Goal: Task Accomplishment & Management: Complete application form

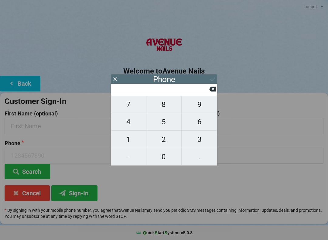
click at [207, 107] on span "9" at bounding box center [200, 104] width 36 height 13
type input "9"
click at [175, 123] on span "5" at bounding box center [163, 121] width 35 height 13
type input "95"
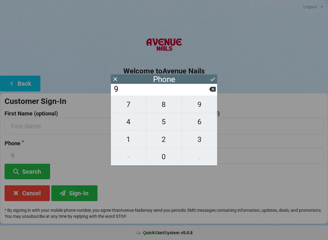
type input "95"
click at [134, 128] on span "4" at bounding box center [128, 121] width 35 height 13
type input "954"
click at [204, 105] on span "9" at bounding box center [200, 104] width 36 height 13
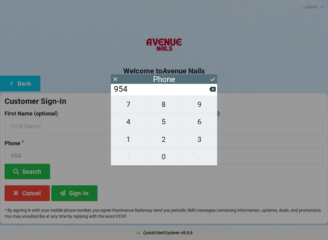
type input "9549"
click at [214, 92] on icon at bounding box center [212, 89] width 6 height 5
type input "954"
click at [202, 140] on span "3" at bounding box center [200, 139] width 36 height 13
type input "9543"
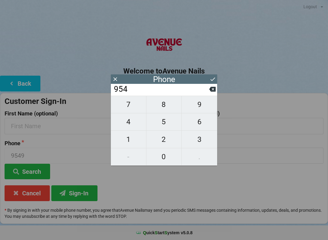
type input "9543"
click at [138, 122] on span "4" at bounding box center [128, 121] width 35 height 13
type input "95434"
click at [136, 105] on span "7" at bounding box center [128, 104] width 35 height 13
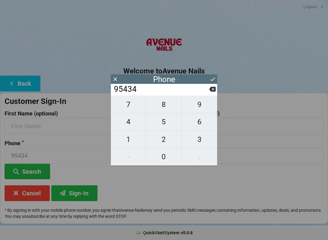
type input "954347"
click at [169, 152] on span "0" at bounding box center [163, 156] width 35 height 13
type input "9543470"
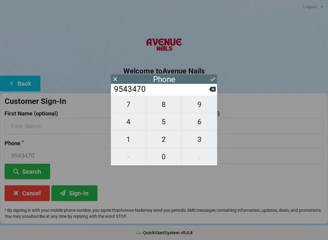
click at [169, 104] on span "8" at bounding box center [163, 104] width 35 height 13
type input "95434708"
click at [133, 131] on button "4" at bounding box center [129, 121] width 36 height 17
type input "954347084"
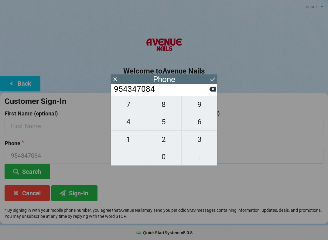
click at [211, 93] on button at bounding box center [212, 89] width 6 height 8
type input "95434708"
click at [132, 142] on span "1" at bounding box center [128, 139] width 35 height 13
type input "954347081"
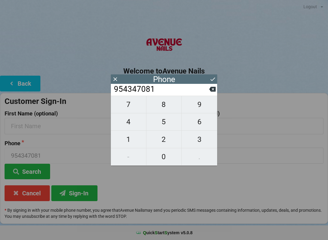
click at [160, 155] on span "0" at bounding box center [163, 156] width 35 height 13
type input "9543470810"
click at [213, 76] on button at bounding box center [213, 79] width 6 height 8
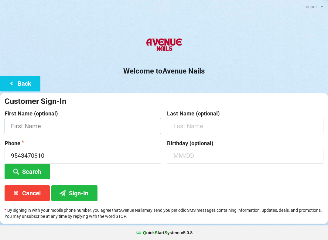
click at [114, 128] on input "text" at bounding box center [83, 126] width 156 height 16
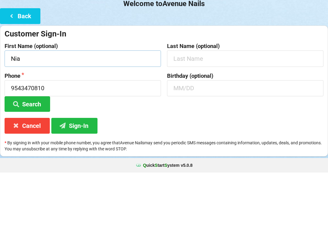
type input "Nia"
click at [217, 118] on input "text" at bounding box center [245, 126] width 156 height 16
type input "[PERSON_NAME]"
click at [204, 148] on input "text" at bounding box center [245, 156] width 156 height 16
click at [38, 164] on button "Search" at bounding box center [28, 171] width 46 height 15
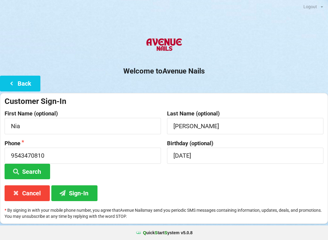
click at [80, 192] on button "Sign-In" at bounding box center [74, 192] width 46 height 15
click at [253, 159] on input "[DATE]" at bounding box center [245, 156] width 156 height 16
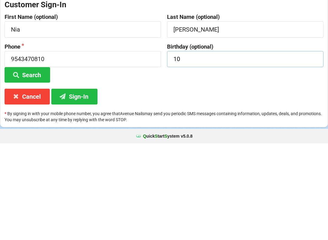
type input "1"
click at [92, 185] on button "Sign-In" at bounding box center [74, 192] width 46 height 15
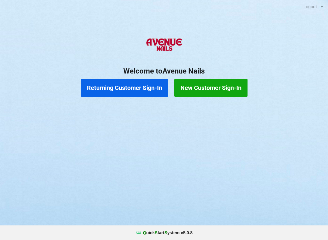
click at [136, 89] on button "Returning Customer Sign-In" at bounding box center [125, 88] width 88 height 18
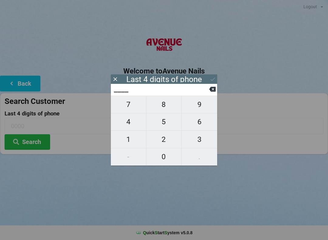
click at [132, 122] on span "4" at bounding box center [128, 121] width 35 height 13
type input "4___"
click at [169, 153] on span "0" at bounding box center [163, 156] width 35 height 13
type input "40__"
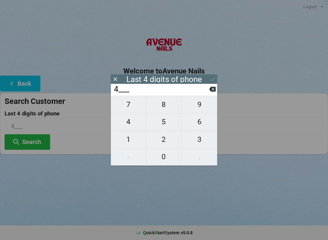
type input "40__"
click at [133, 105] on span "7" at bounding box center [128, 104] width 35 height 13
type input "407_"
click at [168, 105] on span "8" at bounding box center [163, 104] width 35 height 13
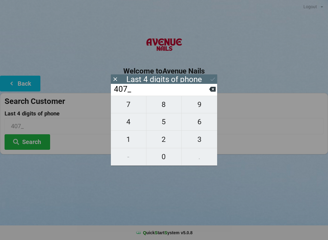
type input "4078"
click at [203, 122] on div "7 8 9 4 5 6 1 2 3 - 0 ." at bounding box center [164, 131] width 106 height 70
click at [215, 91] on icon at bounding box center [212, 89] width 6 height 5
click at [213, 92] on icon at bounding box center [212, 89] width 6 height 5
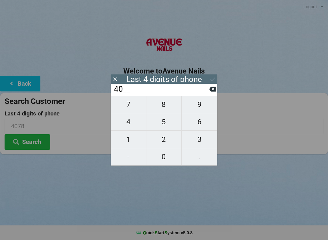
click at [213, 92] on icon at bounding box center [212, 89] width 6 height 5
click at [214, 92] on icon at bounding box center [212, 89] width 6 height 6
type input "____"
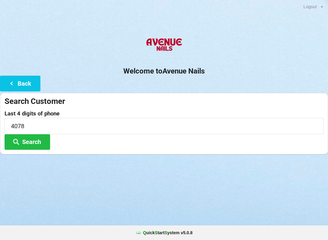
click at [325, 184] on div "Logout Logout Sign-In Welcome to Avenue Nails Back Search Customer Last 4 digit…" at bounding box center [164, 120] width 328 height 240
click at [27, 78] on button "Back" at bounding box center [20, 83] width 40 height 15
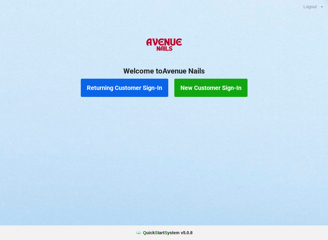
click at [151, 86] on button "Returning Customer Sign-In" at bounding box center [125, 88] width 88 height 18
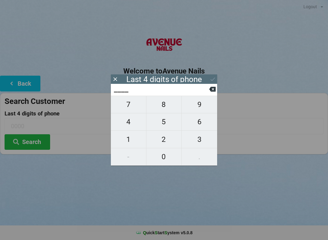
click at [201, 139] on span "3" at bounding box center [200, 139] width 36 height 13
type input "3___"
click at [133, 123] on span "4" at bounding box center [128, 121] width 35 height 13
type input "34__"
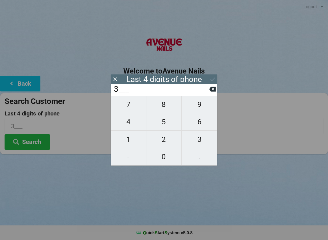
type input "34__"
click at [166, 139] on span "2" at bounding box center [163, 139] width 35 height 13
type input "342_"
click at [168, 105] on span "8" at bounding box center [163, 104] width 35 height 13
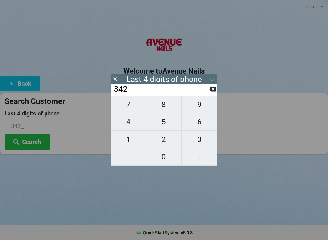
type input "3428"
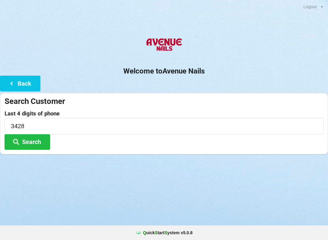
click at [25, 140] on button "Search" at bounding box center [28, 141] width 46 height 15
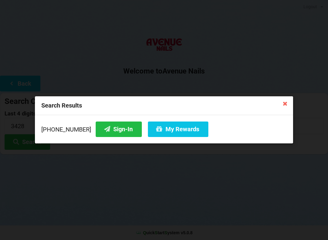
click at [105, 128] on button "Sign-In" at bounding box center [119, 129] width 46 height 15
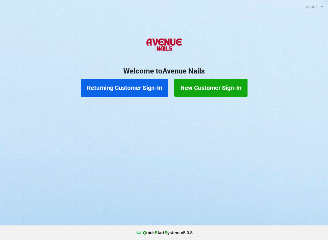
click at [211, 84] on button "New Customer Sign-In" at bounding box center [210, 88] width 73 height 18
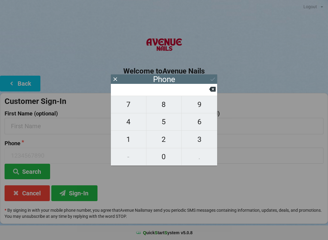
click at [200, 123] on span "6" at bounding box center [200, 121] width 36 height 13
type input "6"
click at [211, 88] on icon at bounding box center [212, 89] width 6 height 6
click at [203, 141] on span "3" at bounding box center [200, 139] width 36 height 13
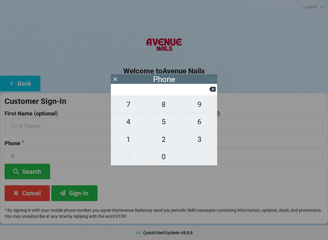
type input "3"
click at [129, 137] on span "1" at bounding box center [128, 139] width 35 height 13
type input "31"
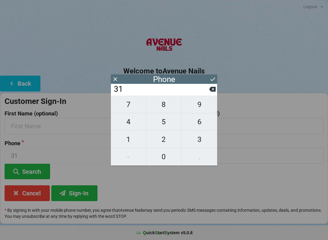
click at [196, 141] on span "3" at bounding box center [200, 139] width 36 height 13
type input "313"
click at [166, 105] on span "8" at bounding box center [163, 104] width 35 height 13
type input "3138"
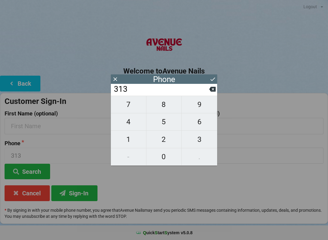
type input "3138"
click at [169, 156] on span "0" at bounding box center [163, 156] width 35 height 13
type input "31380"
click at [201, 122] on span "6" at bounding box center [200, 121] width 36 height 13
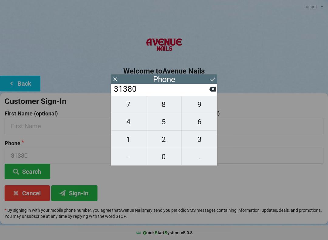
type input "313806"
click at [164, 156] on span "0" at bounding box center [163, 156] width 35 height 13
type input "3138060"
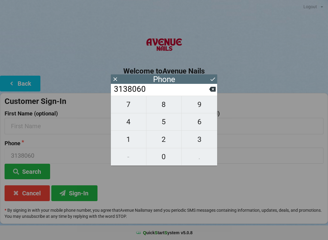
click at [201, 144] on span "3" at bounding box center [200, 139] width 36 height 13
type input "31380603"
click at [129, 142] on span "1" at bounding box center [128, 139] width 35 height 13
type input "313806031"
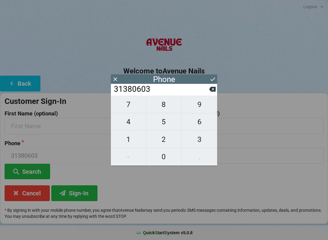
type input "313806031"
click at [130, 88] on input "313806031" at bounding box center [161, 89] width 96 height 10
click at [128, 83] on div "Phone" at bounding box center [164, 78] width 106 height 9
click at [212, 88] on icon at bounding box center [212, 89] width 6 height 6
click at [212, 89] on icon at bounding box center [212, 89] width 6 height 5
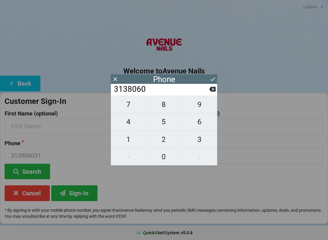
click at [211, 88] on icon at bounding box center [212, 89] width 6 height 6
click at [214, 88] on icon at bounding box center [212, 89] width 6 height 6
click at [213, 90] on icon at bounding box center [212, 89] width 6 height 5
click at [212, 90] on icon at bounding box center [212, 89] width 6 height 5
click at [211, 92] on icon at bounding box center [212, 89] width 6 height 5
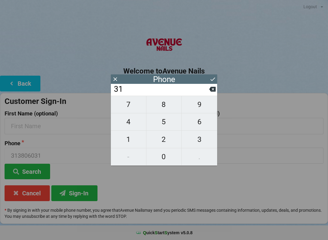
click at [167, 139] on span "2" at bounding box center [163, 139] width 35 height 13
type input "312"
click at [200, 137] on span "3" at bounding box center [200, 139] width 36 height 13
type input "3123"
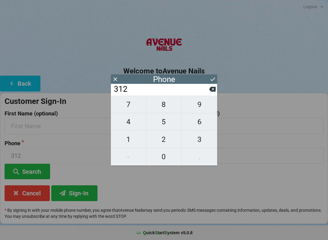
type input "3123"
click at [165, 102] on span "8" at bounding box center [163, 104] width 35 height 13
type input "31238"
click at [167, 153] on span "0" at bounding box center [163, 156] width 35 height 13
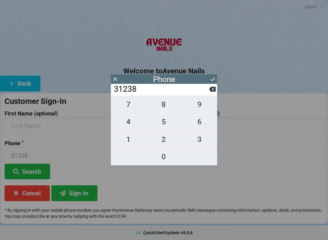
type input "312380"
click at [202, 123] on span "6" at bounding box center [200, 121] width 36 height 13
type input "3123806"
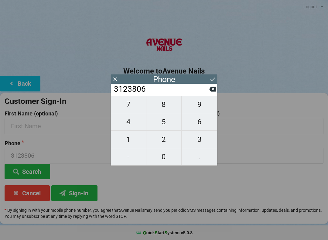
click at [165, 156] on span "0" at bounding box center [163, 156] width 35 height 13
type input "31238060"
click at [198, 139] on span "3" at bounding box center [200, 139] width 36 height 13
type input "312380603"
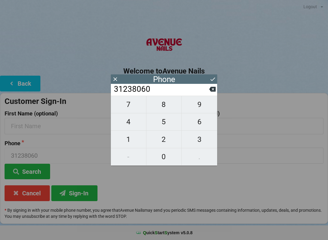
type input "312380603"
click at [131, 139] on span "1" at bounding box center [128, 139] width 35 height 13
type input "3123806031"
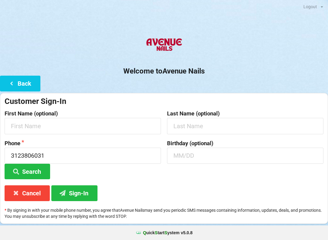
click at [81, 190] on button "Sign-In" at bounding box center [74, 192] width 46 height 15
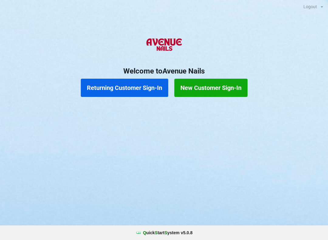
click at [130, 88] on button "Returning Customer Sign-In" at bounding box center [125, 88] width 88 height 18
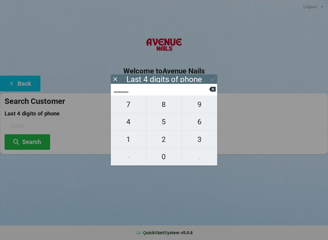
click at [131, 137] on span "1" at bounding box center [128, 139] width 35 height 13
type input "1___"
click at [127, 140] on span "1" at bounding box center [128, 139] width 35 height 13
type input "11__"
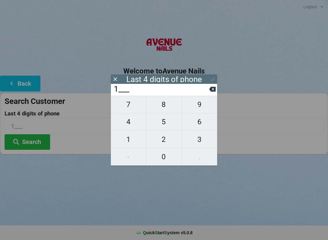
type input "11__"
click at [164, 157] on span "0" at bounding box center [163, 156] width 35 height 13
type input "110_"
click at [204, 109] on span "9" at bounding box center [200, 104] width 36 height 13
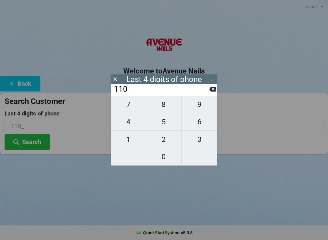
type input "1109"
click at [33, 145] on button "Search" at bounding box center [28, 141] width 46 height 15
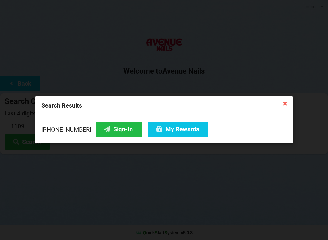
click at [104, 129] on button "Sign-In" at bounding box center [119, 129] width 46 height 15
